Goal: Task Accomplishment & Management: Manage account settings

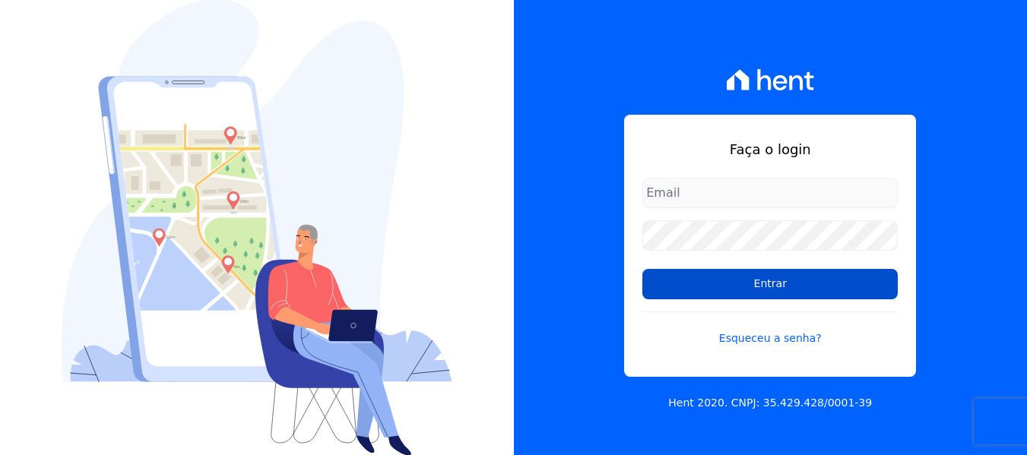
type input "[EMAIL_ADDRESS][DOMAIN_NAME]"
click at [736, 293] on input "Entrar" at bounding box center [769, 284] width 255 height 30
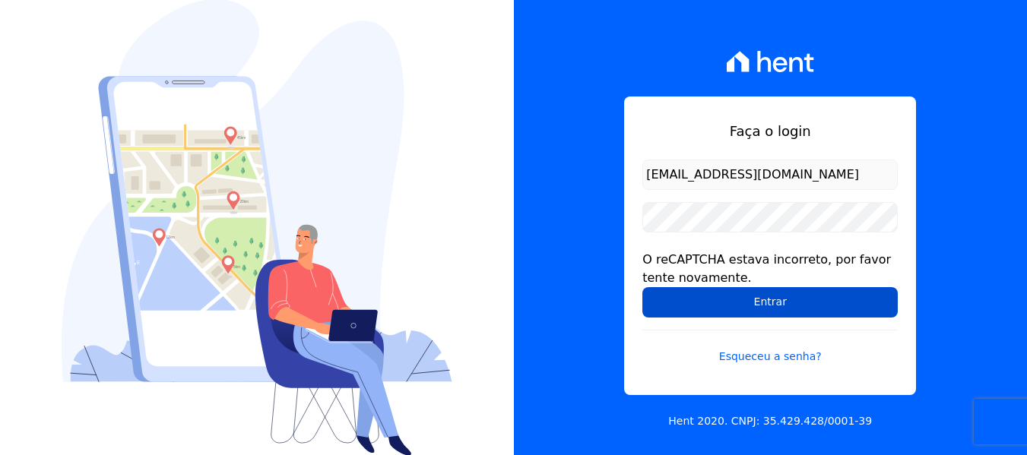
click at [749, 294] on input "Entrar" at bounding box center [769, 302] width 255 height 30
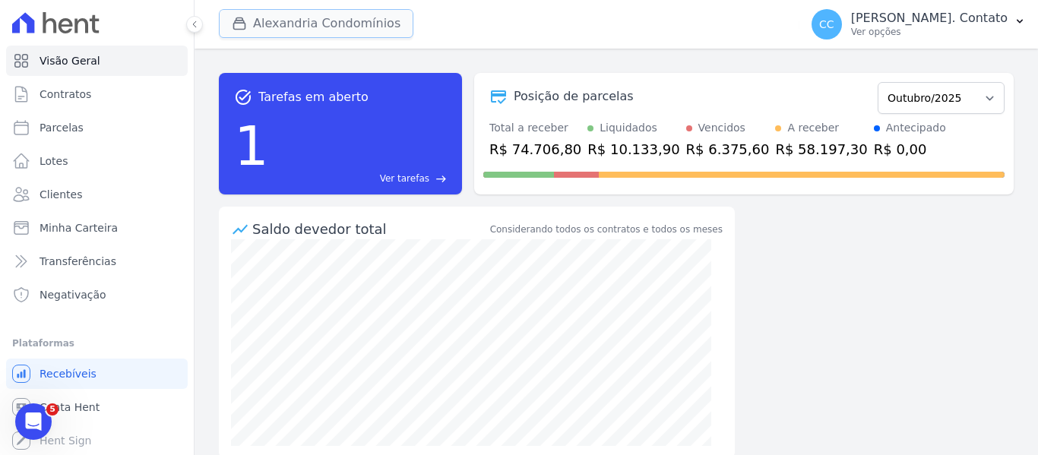
click at [366, 28] on button "Alexandria Condomínios" at bounding box center [316, 23] width 195 height 29
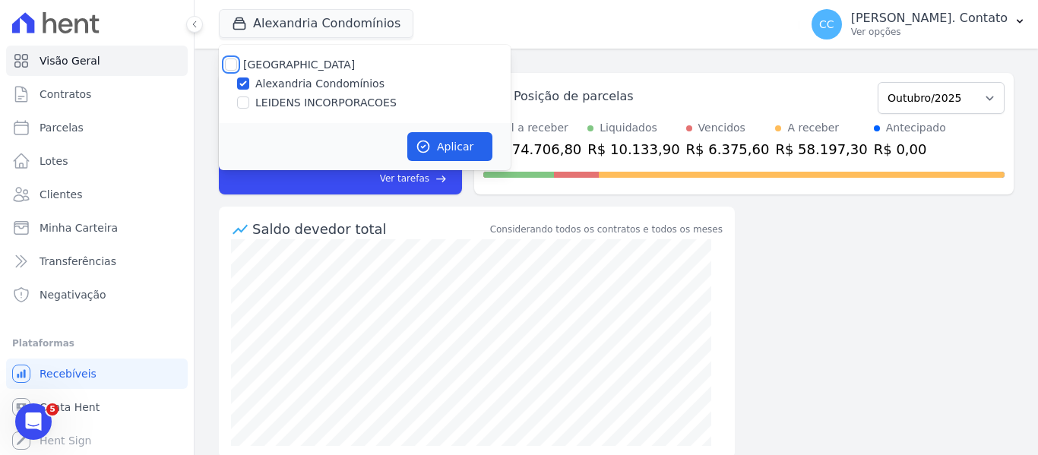
click at [230, 63] on input "Alexandria" at bounding box center [231, 65] width 12 height 12
checkbox input "true"
click at [456, 139] on button "Aplicar" at bounding box center [449, 146] width 85 height 29
